Goal: Task Accomplishment & Management: Use online tool/utility

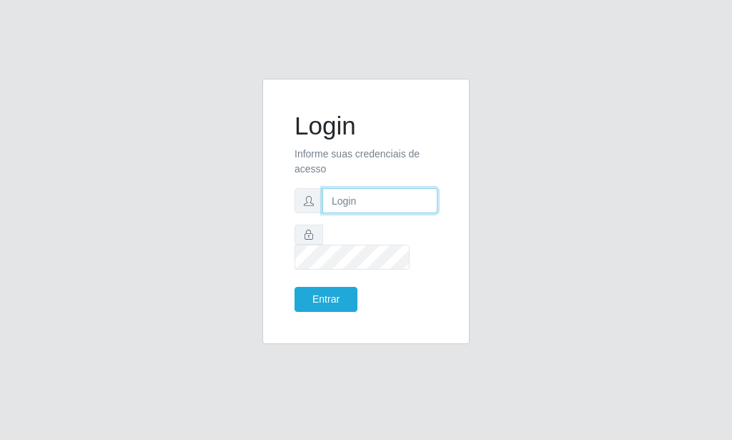
click at [360, 209] on input "text" at bounding box center [379, 200] width 115 height 25
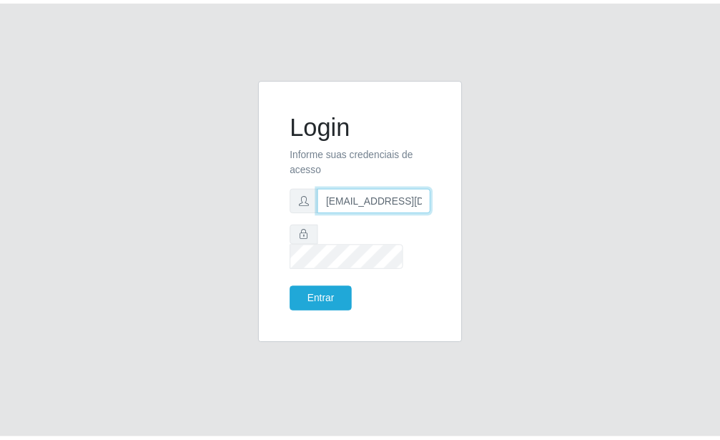
scroll to position [0, 1]
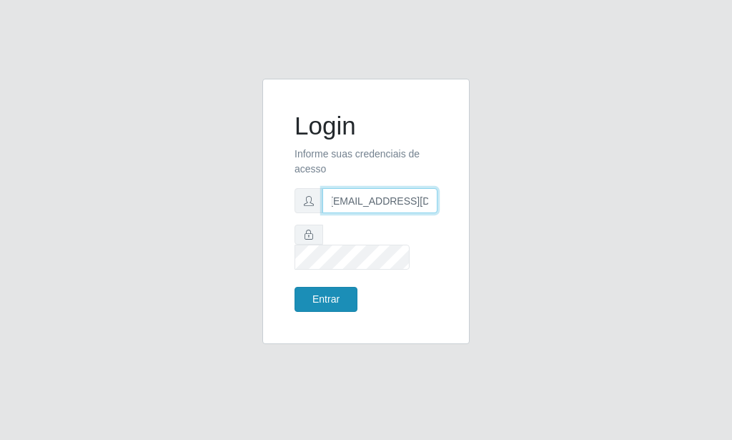
type input "[EMAIL_ADDRESS][DOMAIN_NAME]"
click at [321, 287] on button "Entrar" at bounding box center [325, 299] width 63 height 25
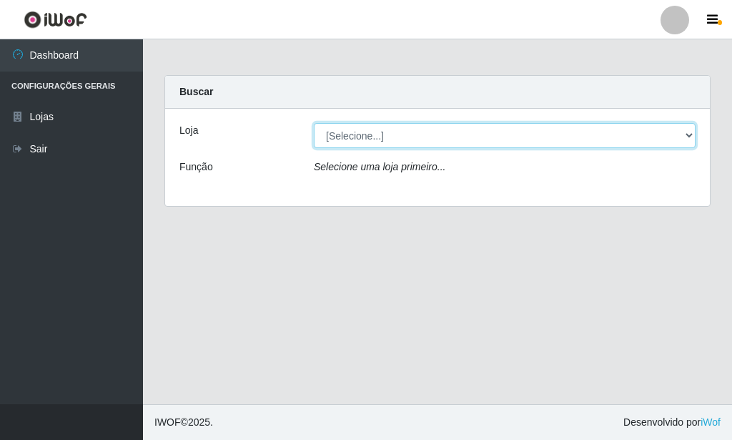
click at [314, 123] on select "[Selecione...] Rede Potiguar 6 - Extremoz" at bounding box center [505, 135] width 382 height 25
select select "80"
click option "Rede Potiguar 6 - Extremoz" at bounding box center [0, 0] width 0 height 0
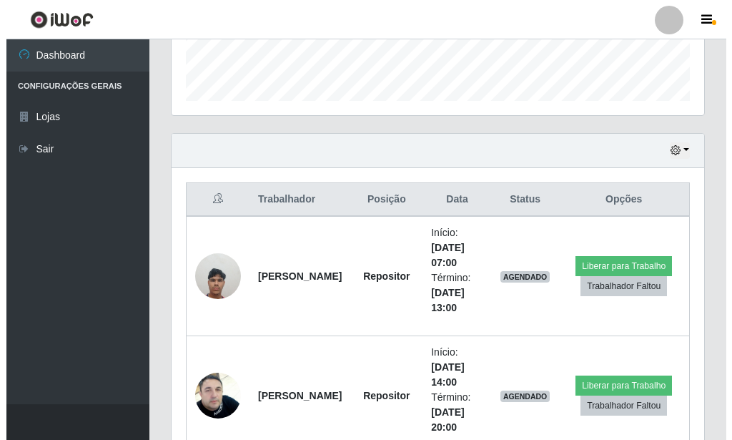
scroll to position [437, 0]
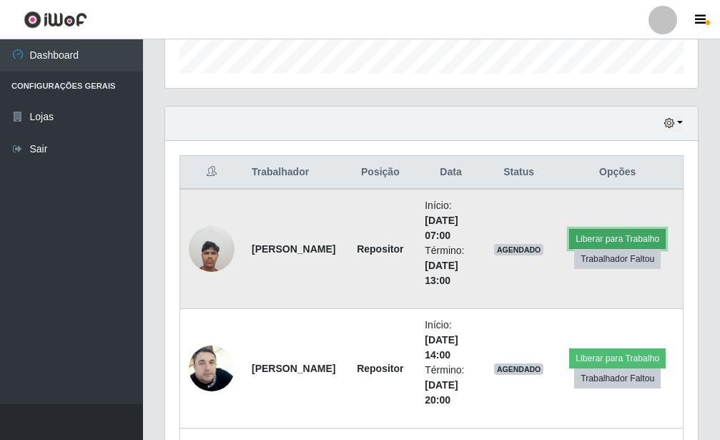
click at [598, 239] on button "Liberar para Trabalho" at bounding box center [617, 239] width 96 height 20
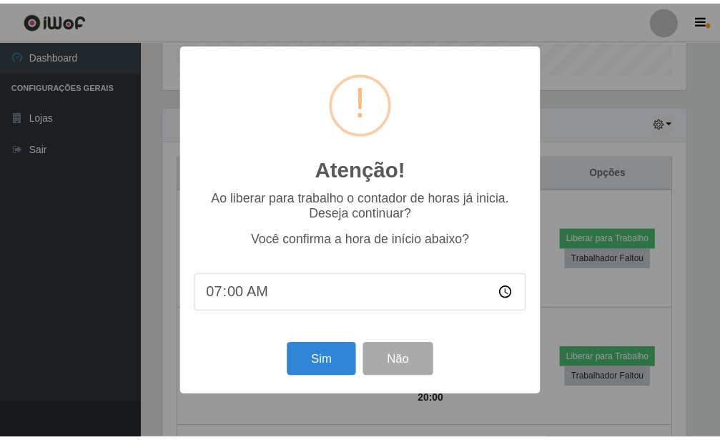
scroll to position [714431, 714195]
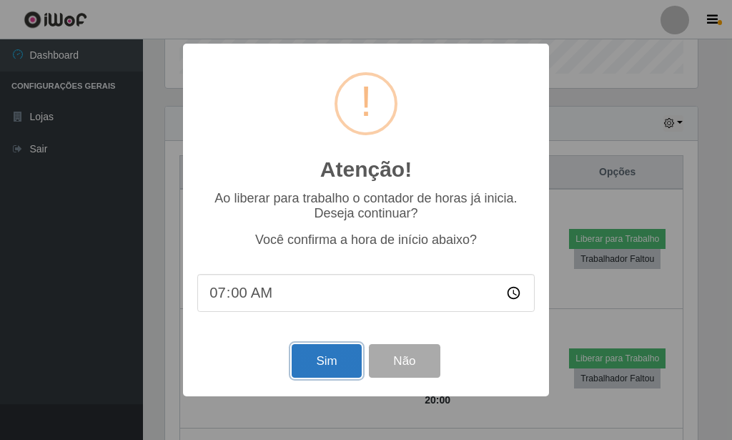
click at [323, 366] on button "Sim" at bounding box center [326, 361] width 69 height 34
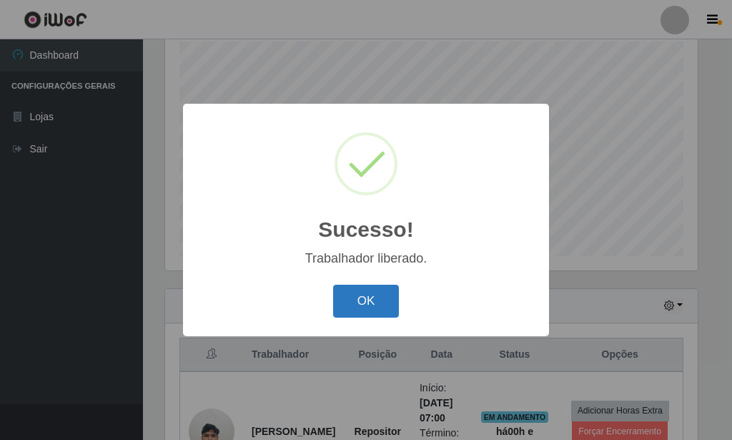
click at [361, 304] on button "OK" at bounding box center [366, 301] width 66 height 34
